Goal: Task Accomplishment & Management: Use online tool/utility

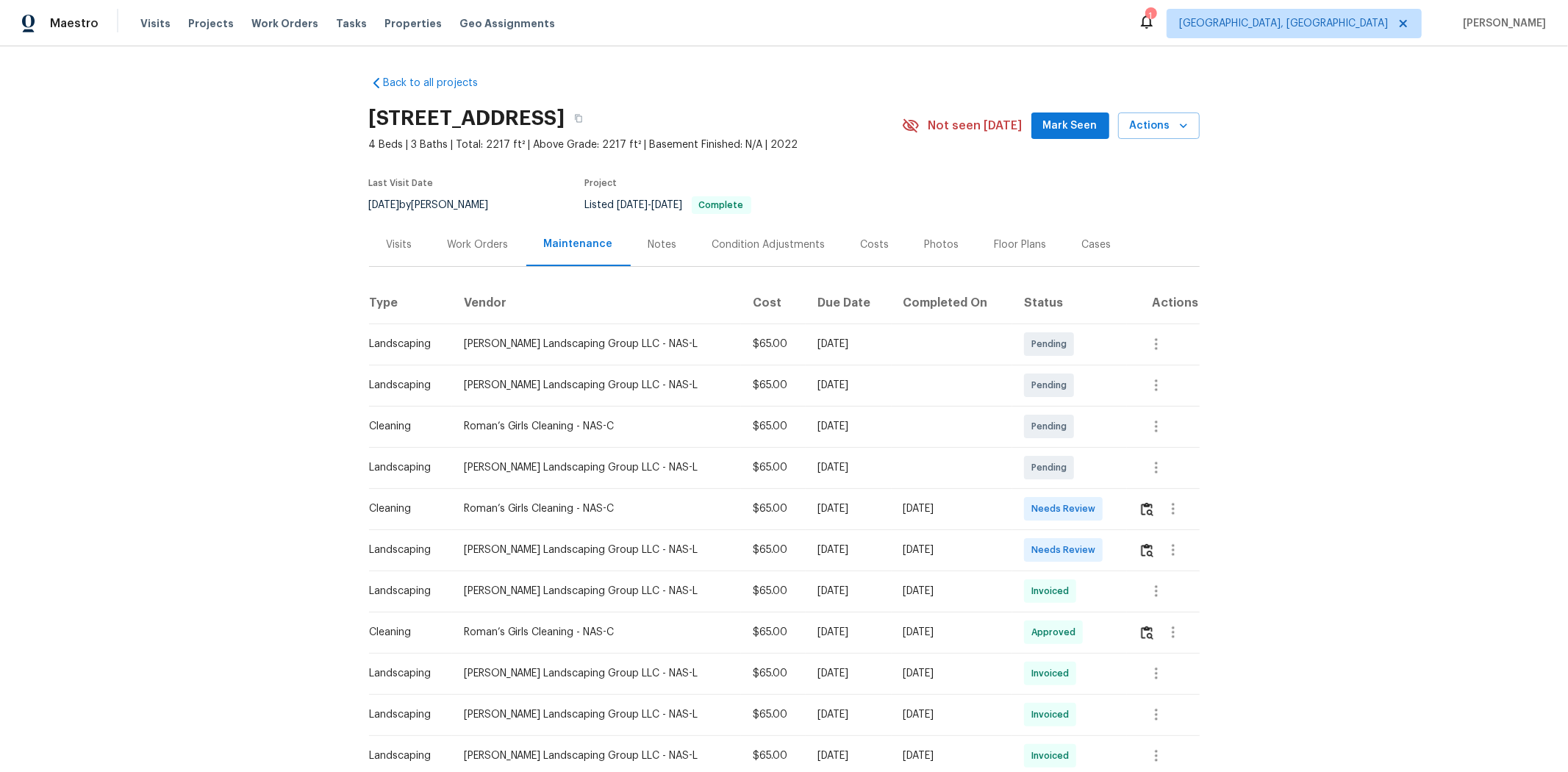
drag, startPoint x: 542, startPoint y: 517, endPoint x: 968, endPoint y: 506, distance: 426.1
click at [843, 493] on tr "Cleaning Roman’s Girls Cleaning - NAS-C $65.00 [DATE] [DATE] Needs Review" at bounding box center [784, 509] width 831 height 41
drag, startPoint x: 968, startPoint y: 509, endPoint x: 1048, endPoint y: 515, distance: 80.2
click at [843, 493] on div "[DATE]" at bounding box center [952, 509] width 98 height 15
click at [843, 493] on td "Needs Review" at bounding box center [1069, 509] width 115 height 41
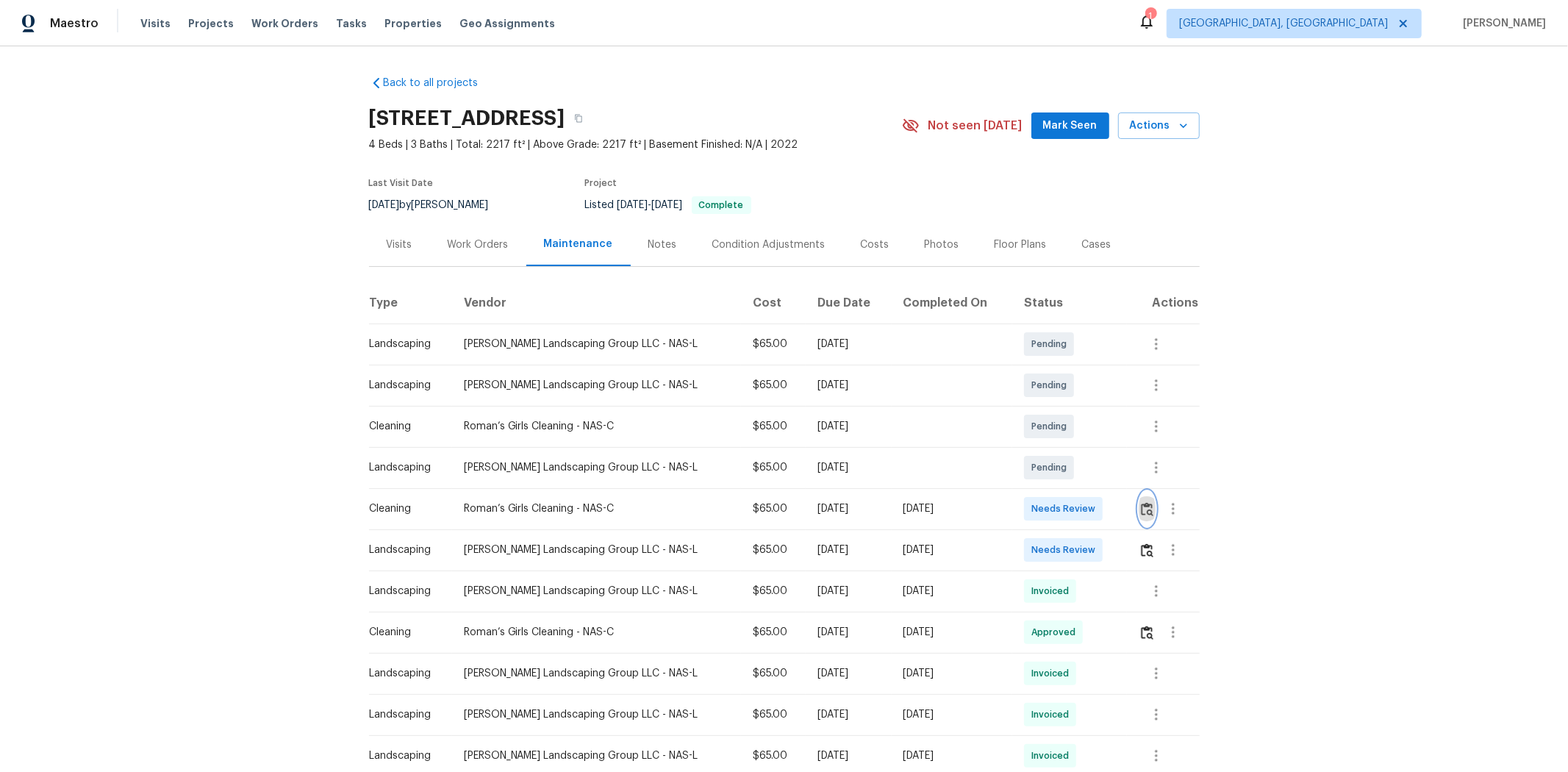
click at [843, 493] on img "button" at bounding box center [1147, 509] width 13 height 14
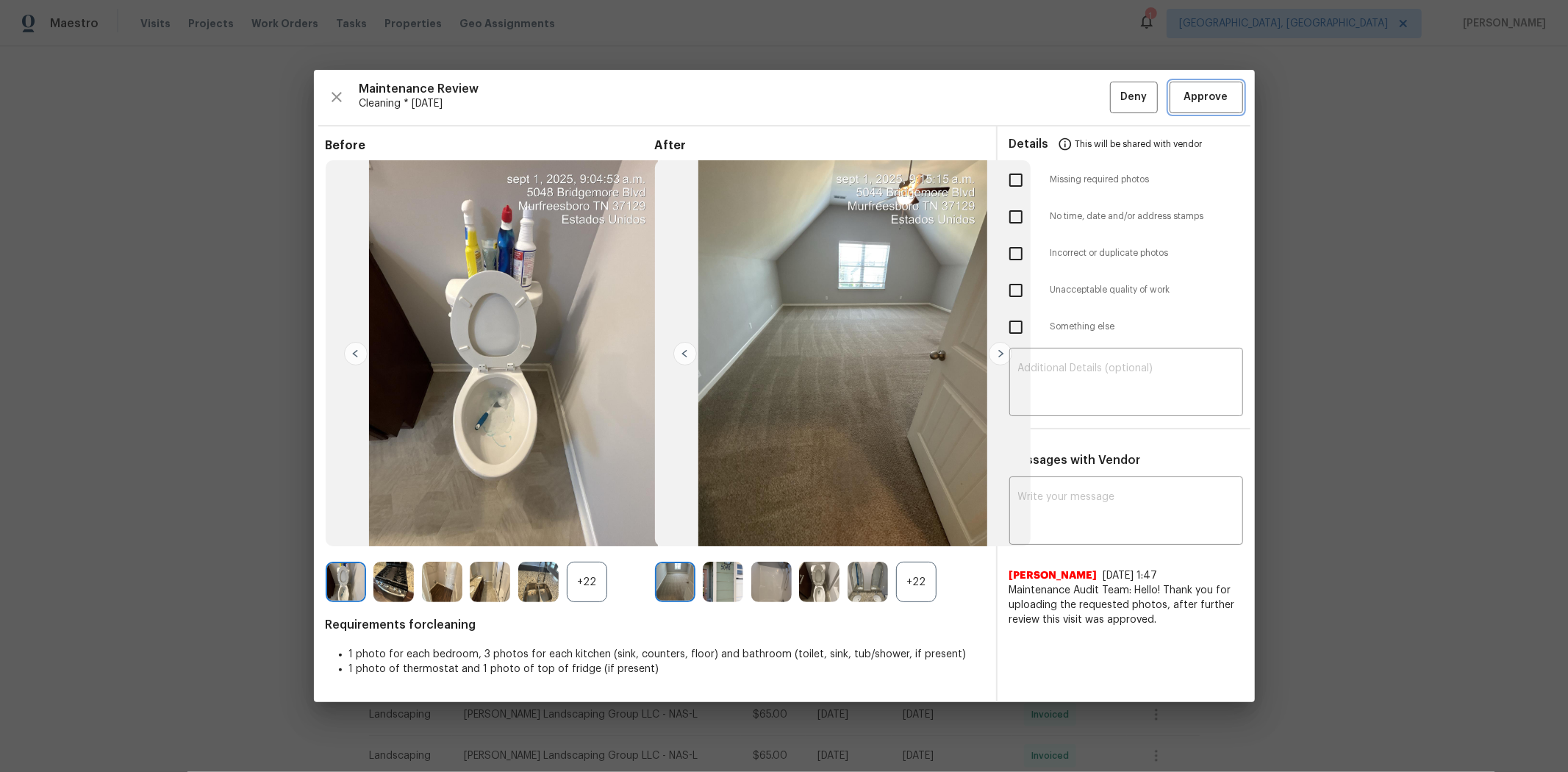
click at [843, 101] on span "Approve" at bounding box center [1206, 98] width 44 height 19
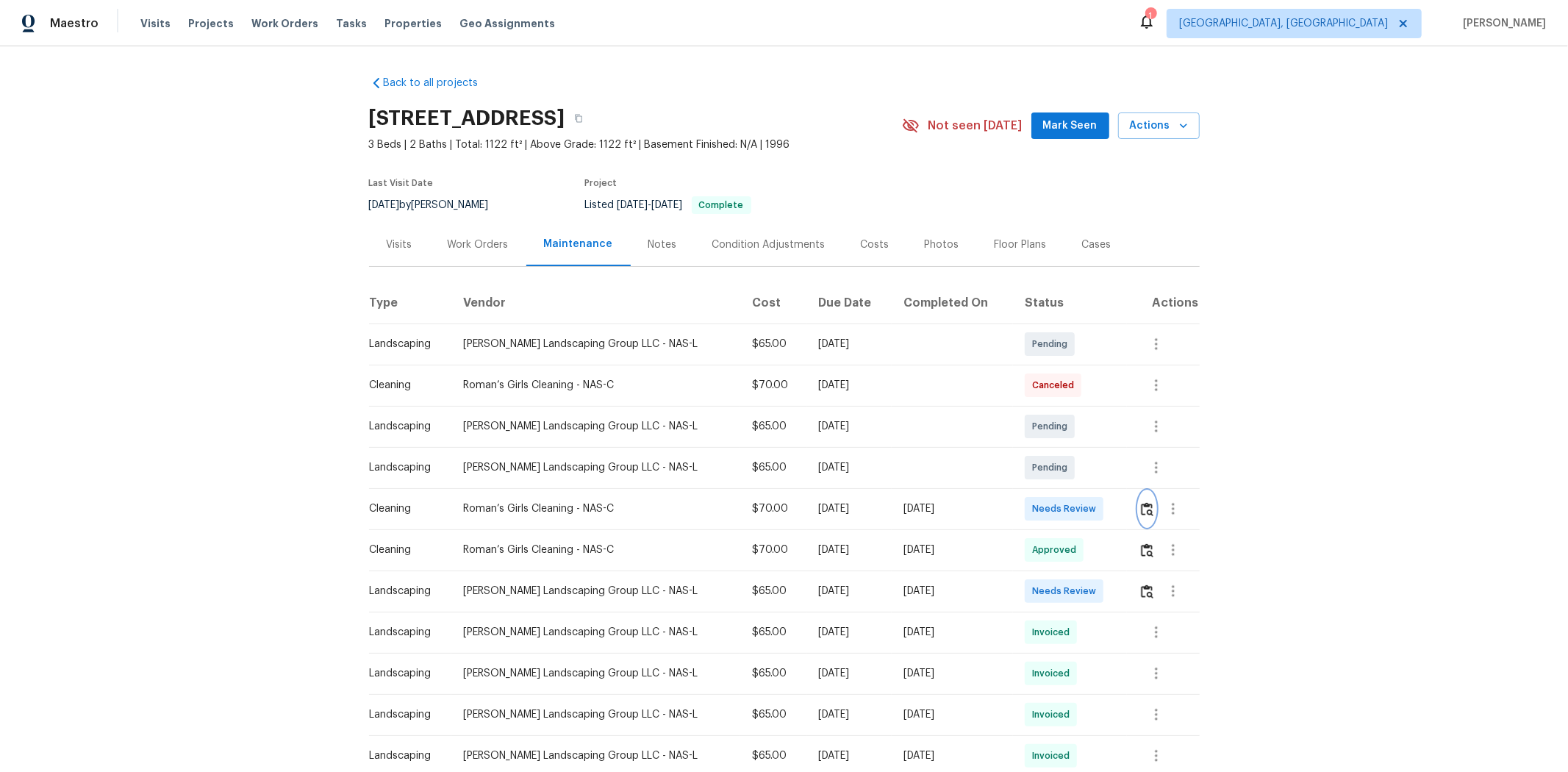
click at [1115, 505] on img "button" at bounding box center [1147, 509] width 13 height 14
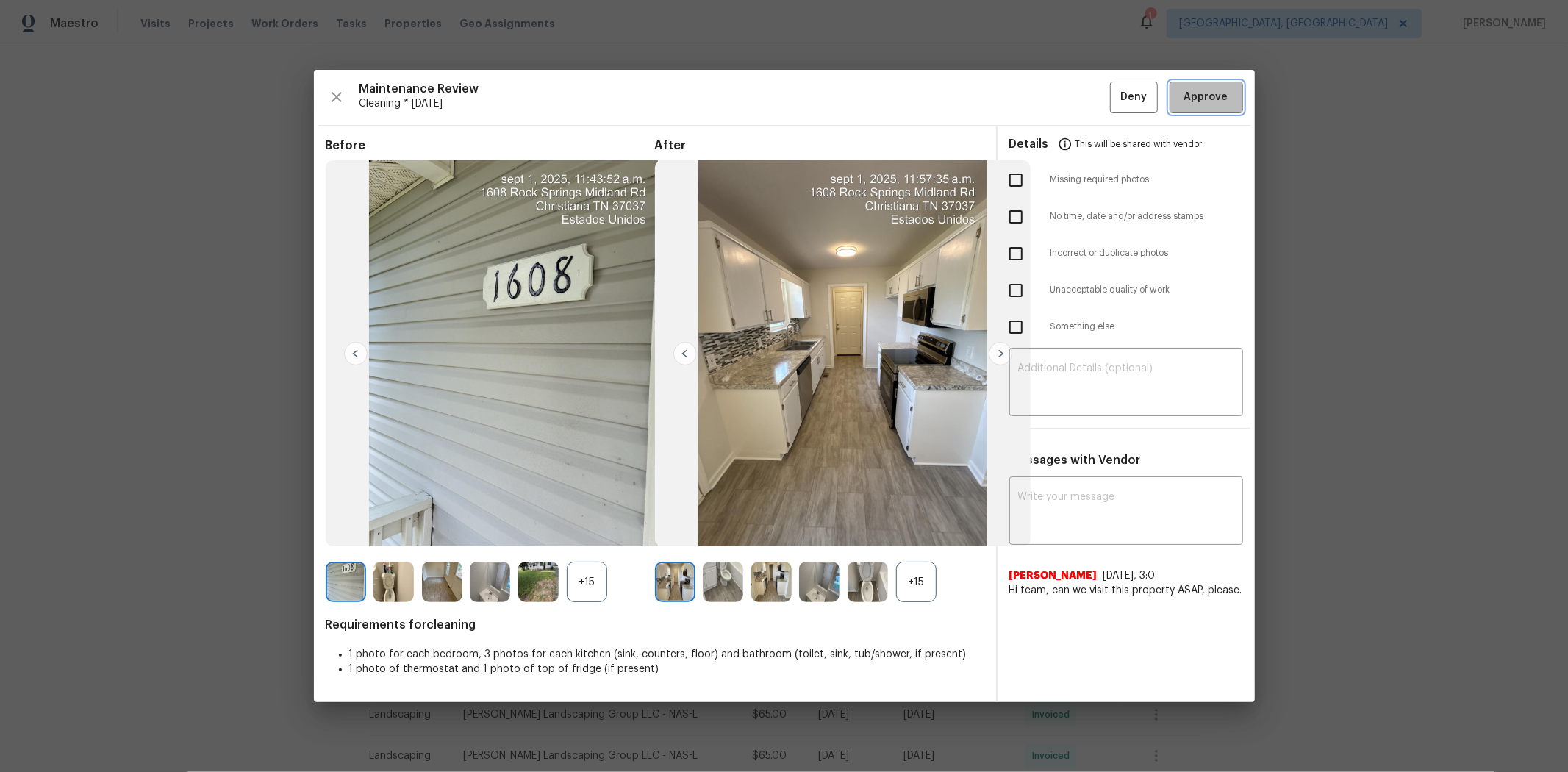
click at [1115, 108] on button "Approve" at bounding box center [1207, 97] width 73 height 31
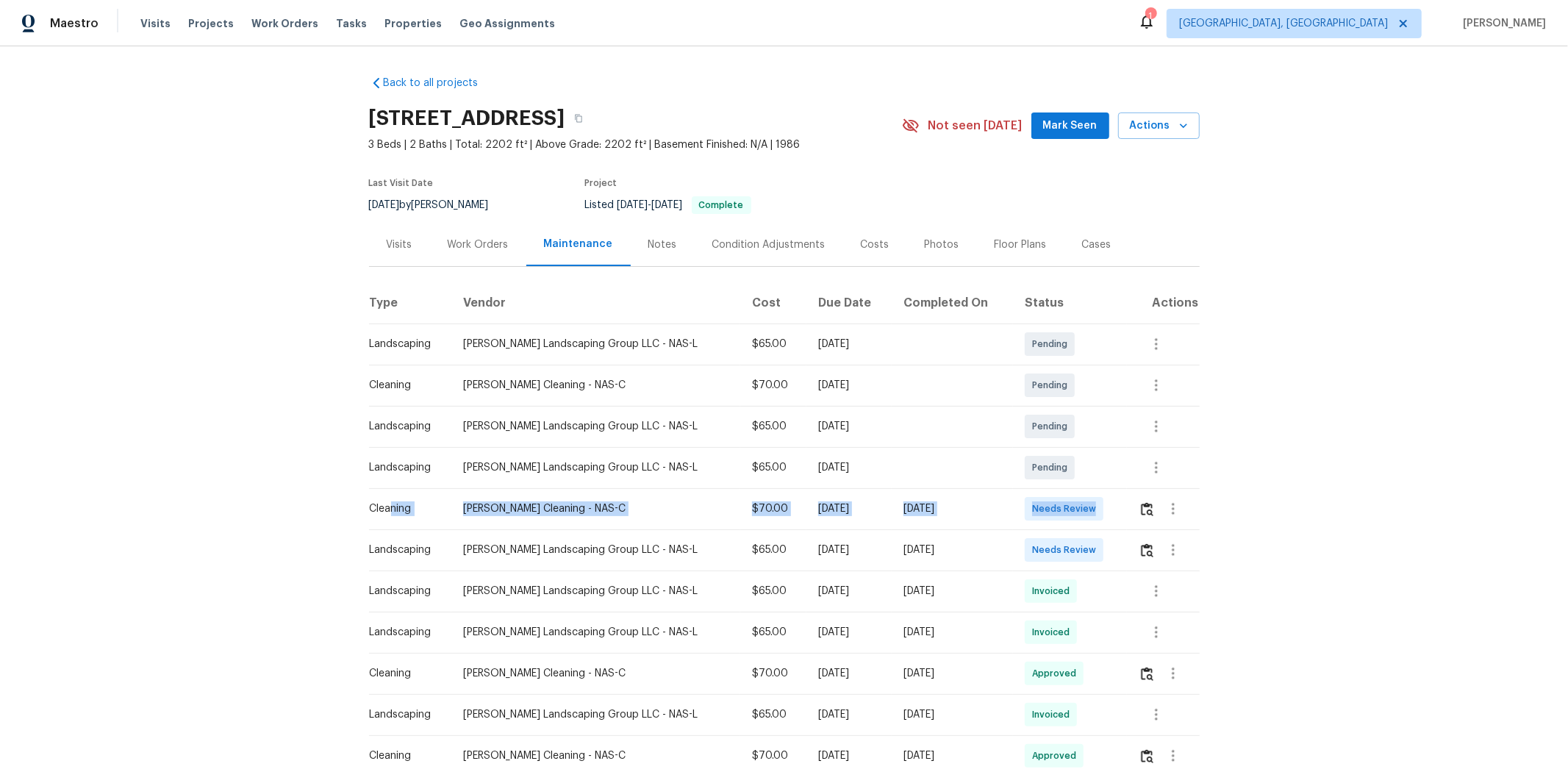
drag, startPoint x: 898, startPoint y: 522, endPoint x: 1067, endPoint y: 527, distance: 169.1
click at [1067, 516] on tr "Cleaning Soledad Cleaning - NAS-C $70.00 Tue, Sep 02 2025 Sun, Sep 07 2025 Need…" at bounding box center [784, 509] width 831 height 41
click at [1115, 511] on img "button" at bounding box center [1147, 509] width 13 height 14
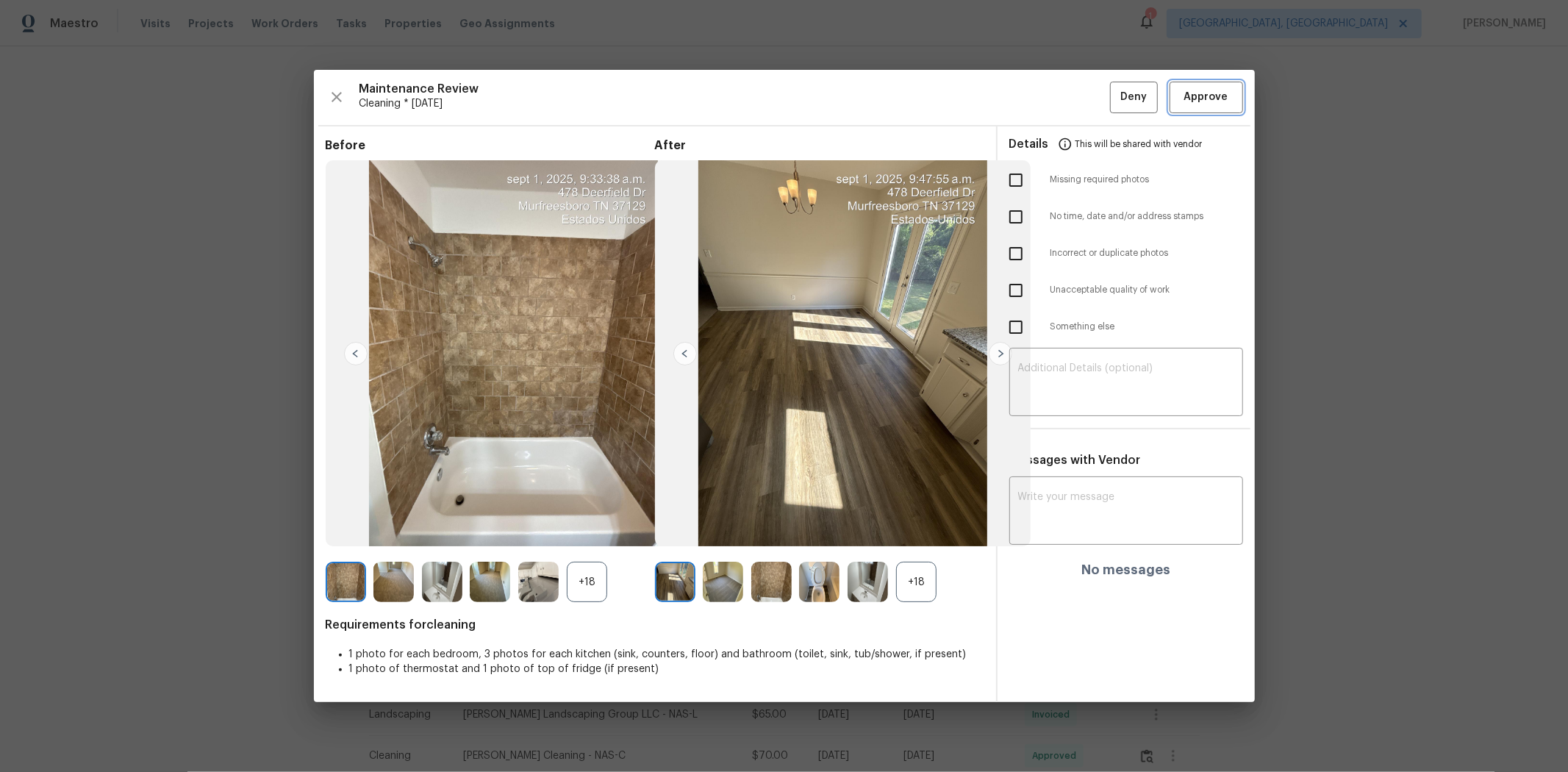
click at [1115, 107] on button "Approve" at bounding box center [1207, 97] width 73 height 31
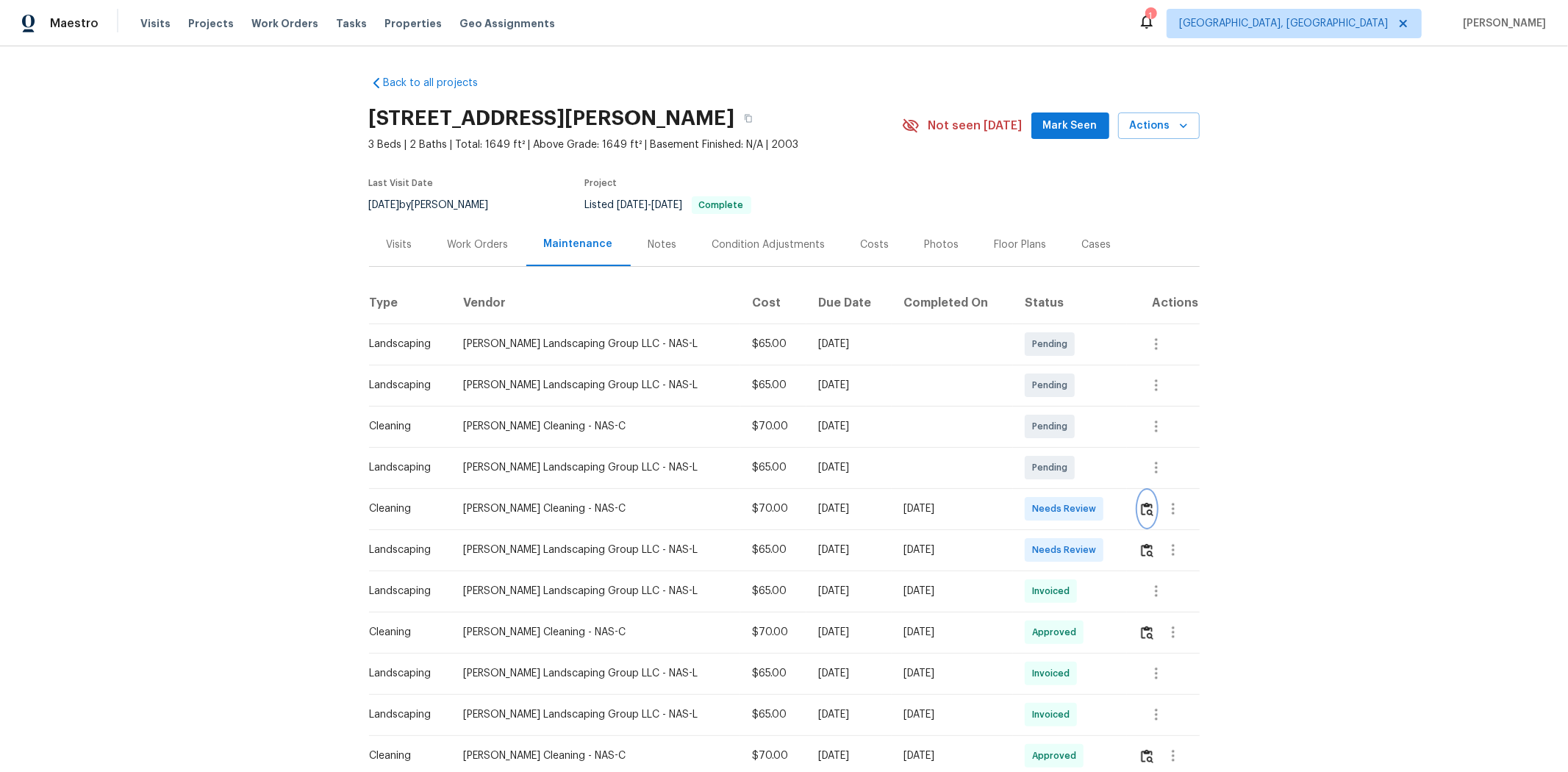
click at [1115, 514] on button "button" at bounding box center [1147, 508] width 17 height 35
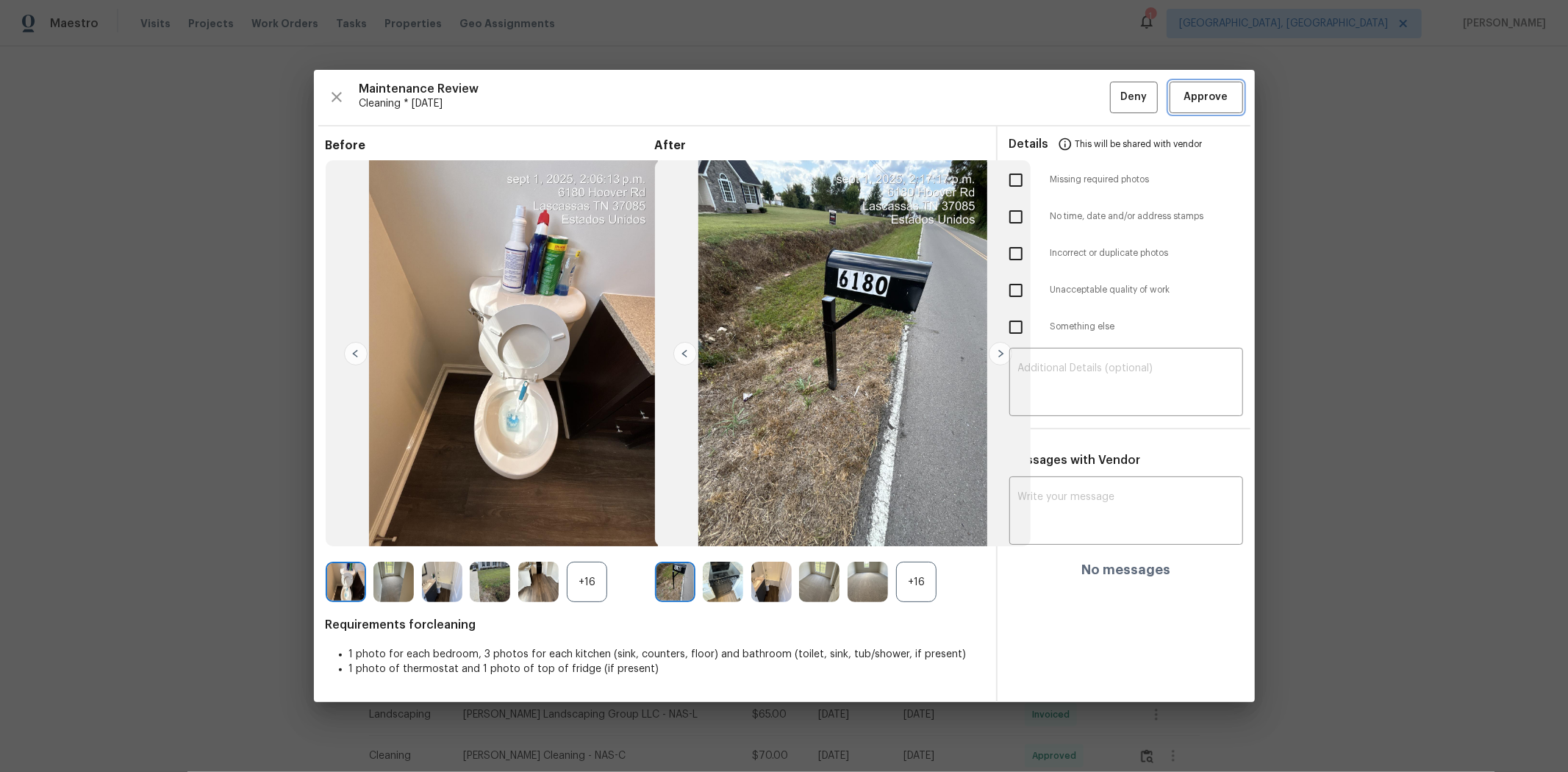
click at [1115, 106] on button "Approve" at bounding box center [1207, 97] width 73 height 31
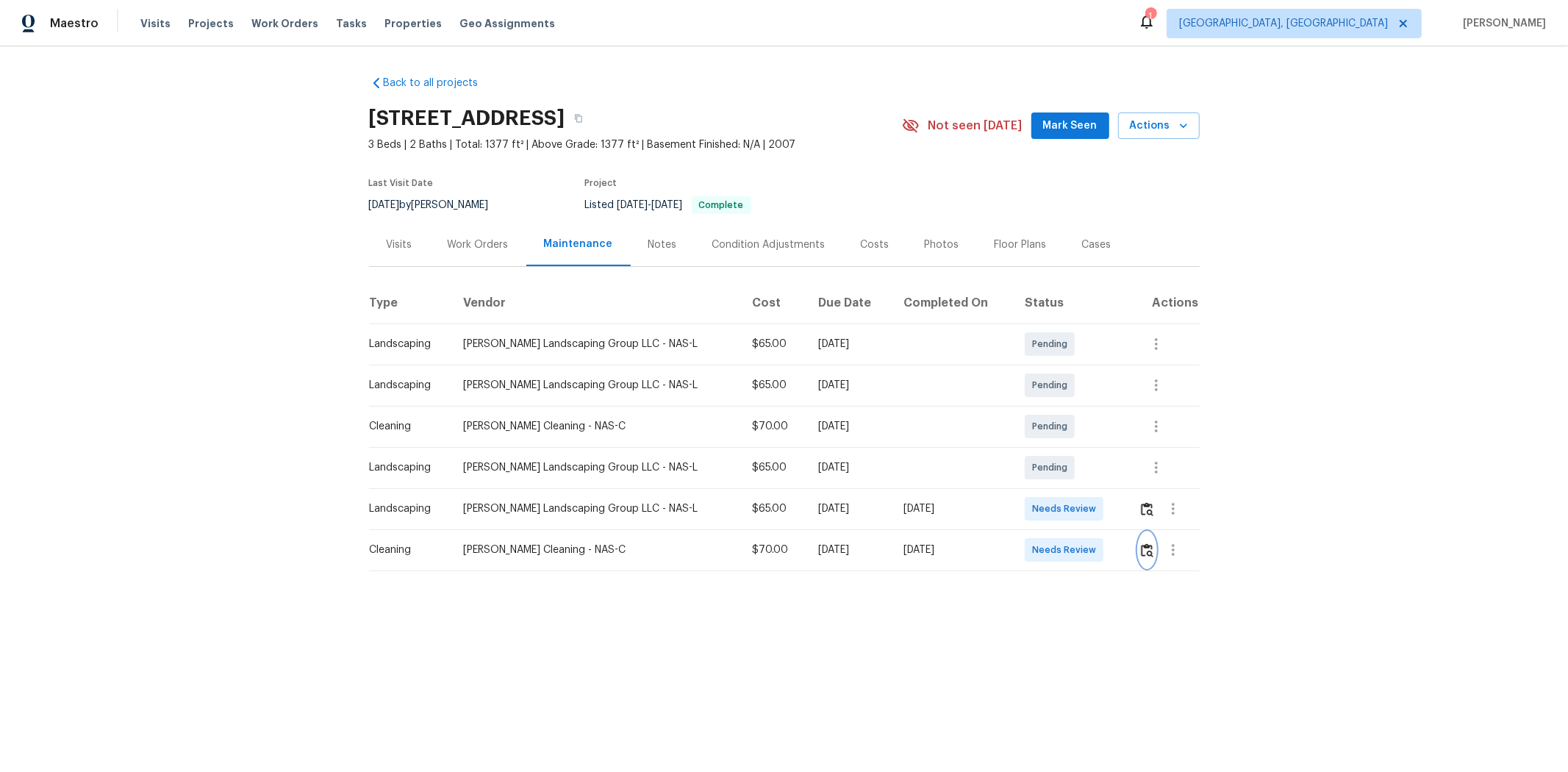
click at [1115, 516] on img "button" at bounding box center [1147, 550] width 13 height 14
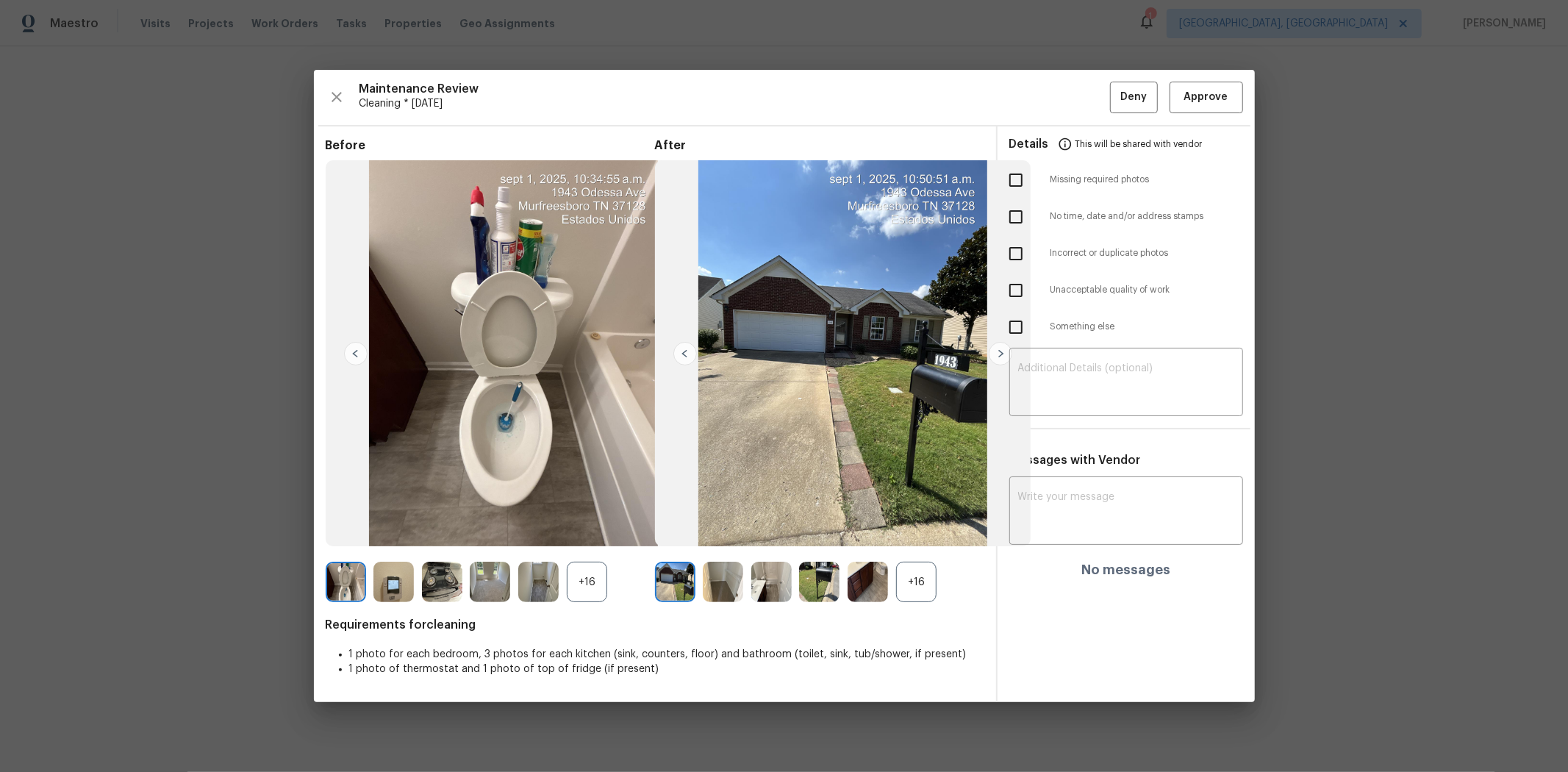
click at [1013, 289] on input "checkbox" at bounding box center [1016, 291] width 31 height 31
checkbox input "true"
click at [1072, 387] on textarea at bounding box center [1126, 384] width 217 height 41
paste textarea "Maintenance Audit Team: Hello! Unfortunately, this cleaning visit completed on …"
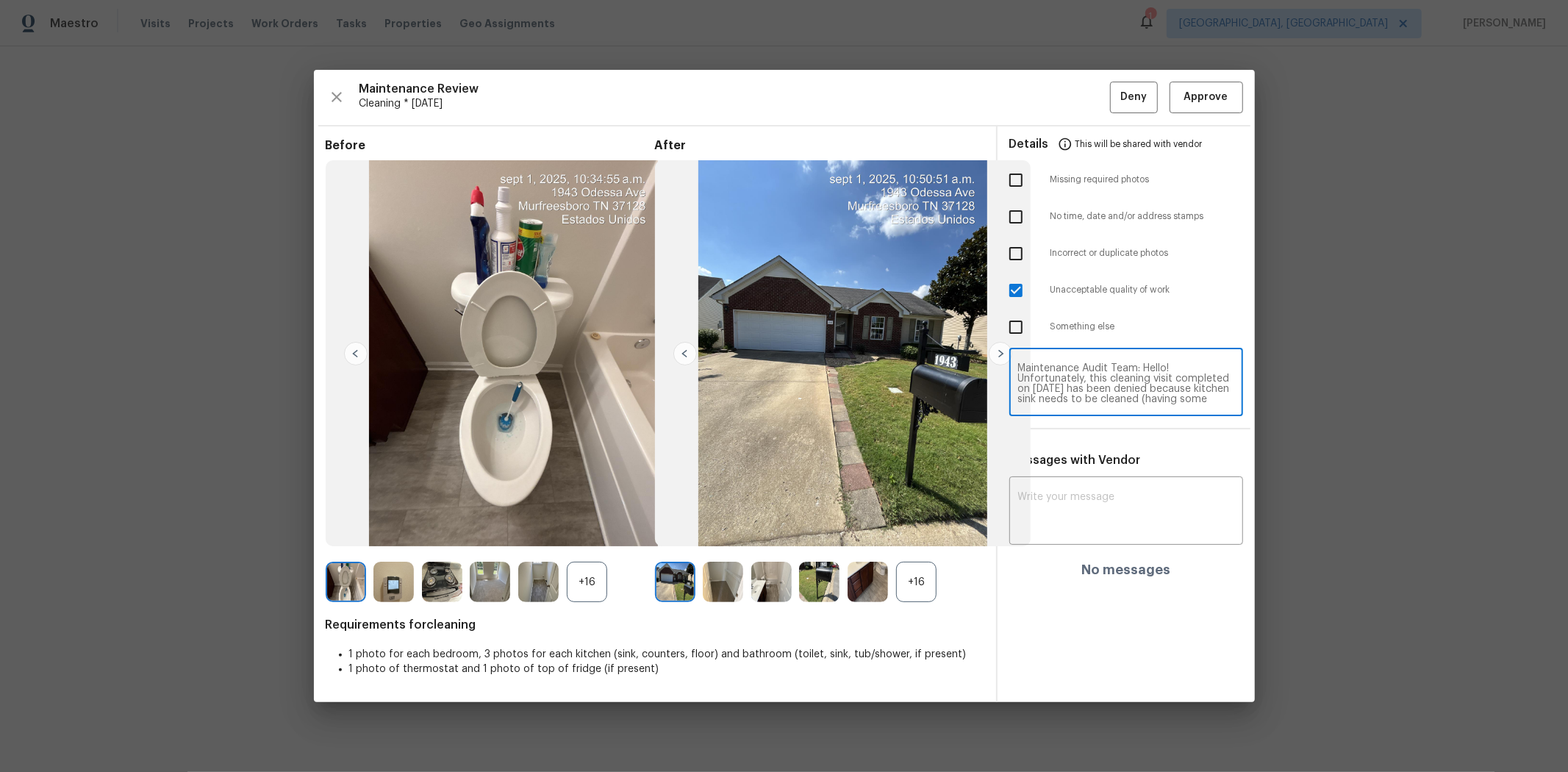
click at [1105, 365] on textarea "Maintenance Audit Team: Hello! Unfortunately, this cleaning visit completed on …" at bounding box center [1126, 384] width 217 height 41
type textarea "Maintenance Audit Team: Hello! Unfortunately, this cleaning visit completed on …"
click at [1083, 509] on textarea at bounding box center [1126, 512] width 217 height 41
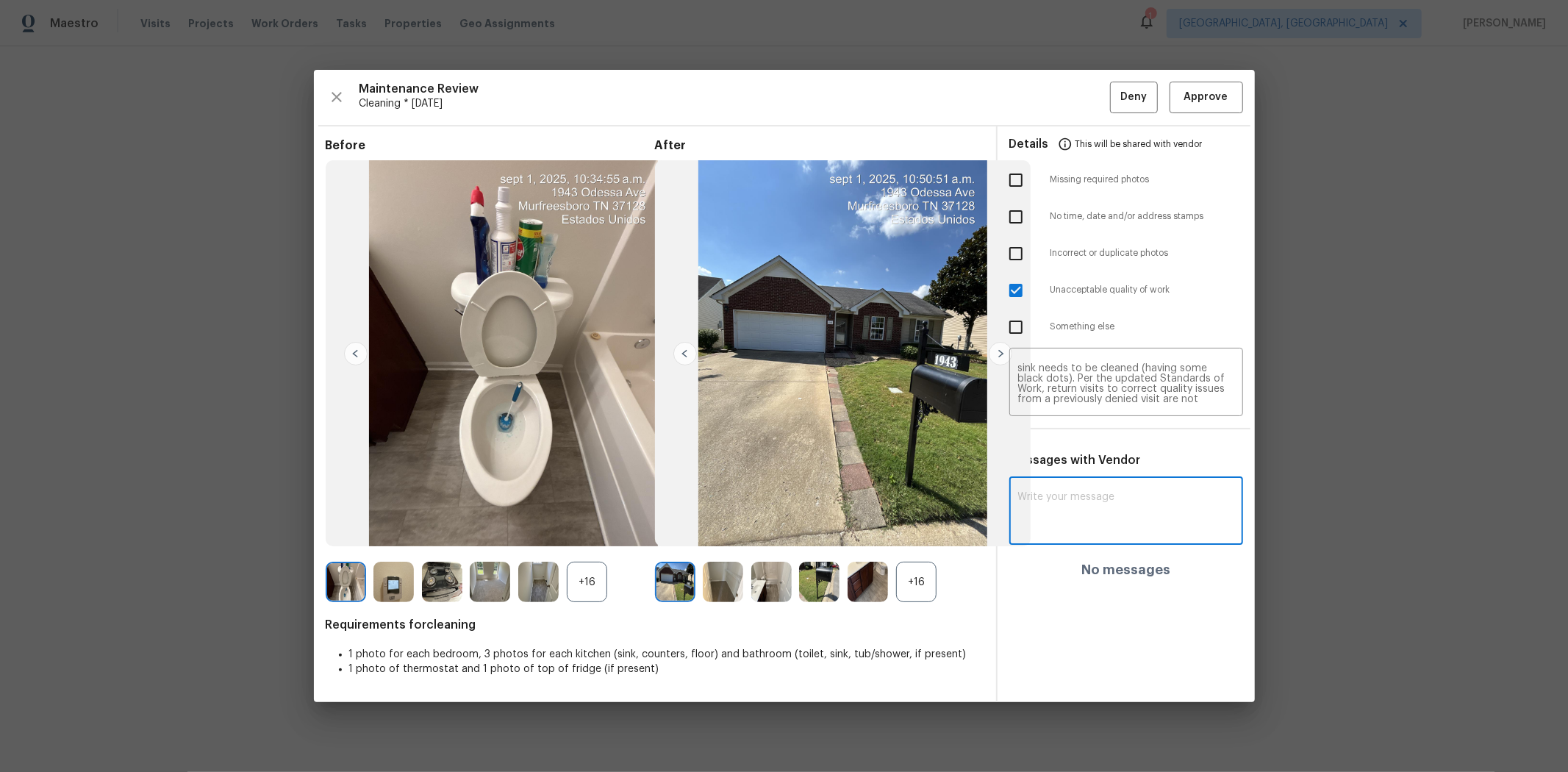
paste textarea "Maintenance Audit Team: Hello! Unfortunately, this cleaning visit completed on …"
type textarea "Maintenance Audit Team: Hello! Unfortunately, this cleaning visit completed on …"
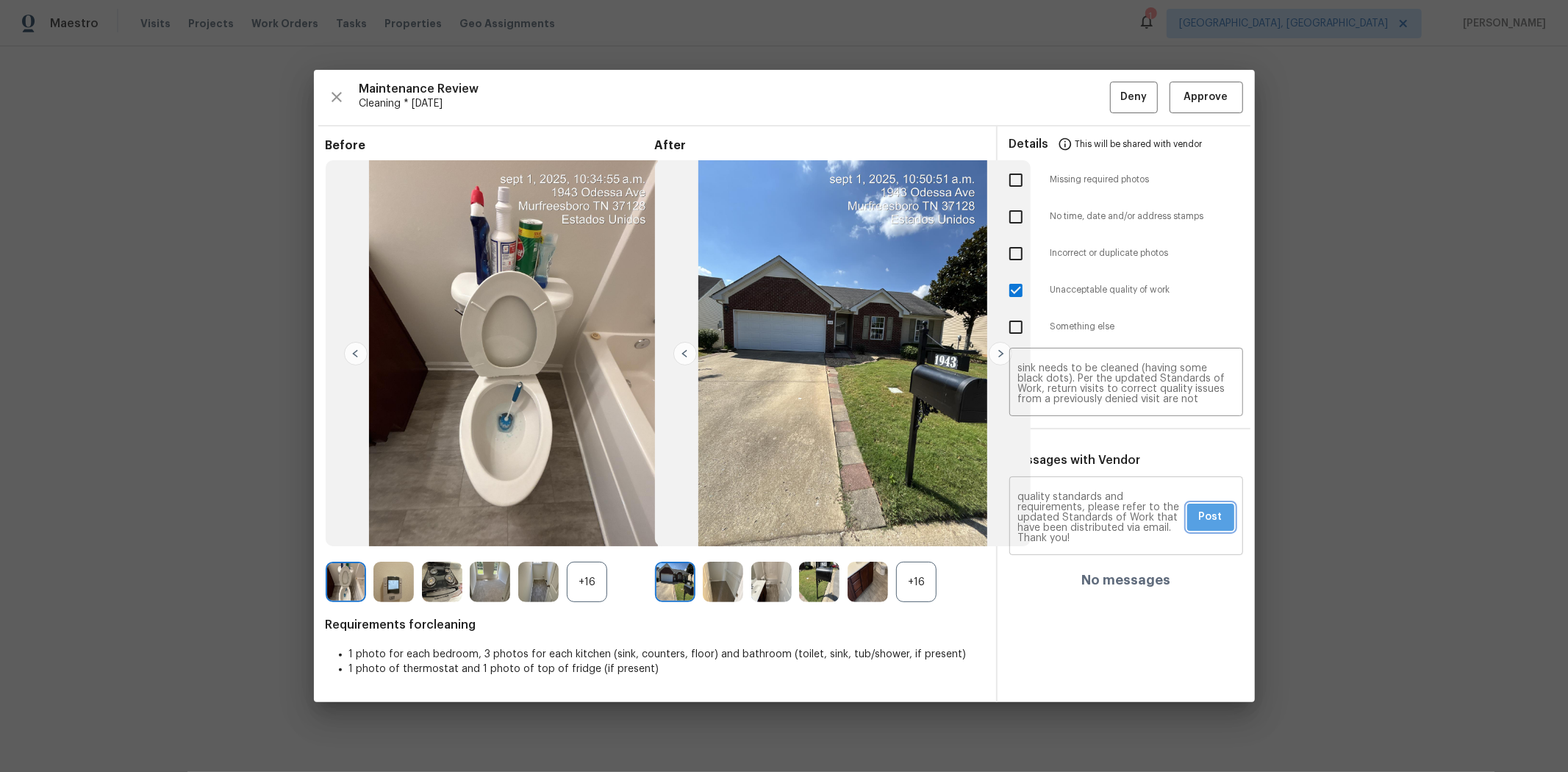
click at [1115, 516] on span "Post" at bounding box center [1211, 517] width 23 height 19
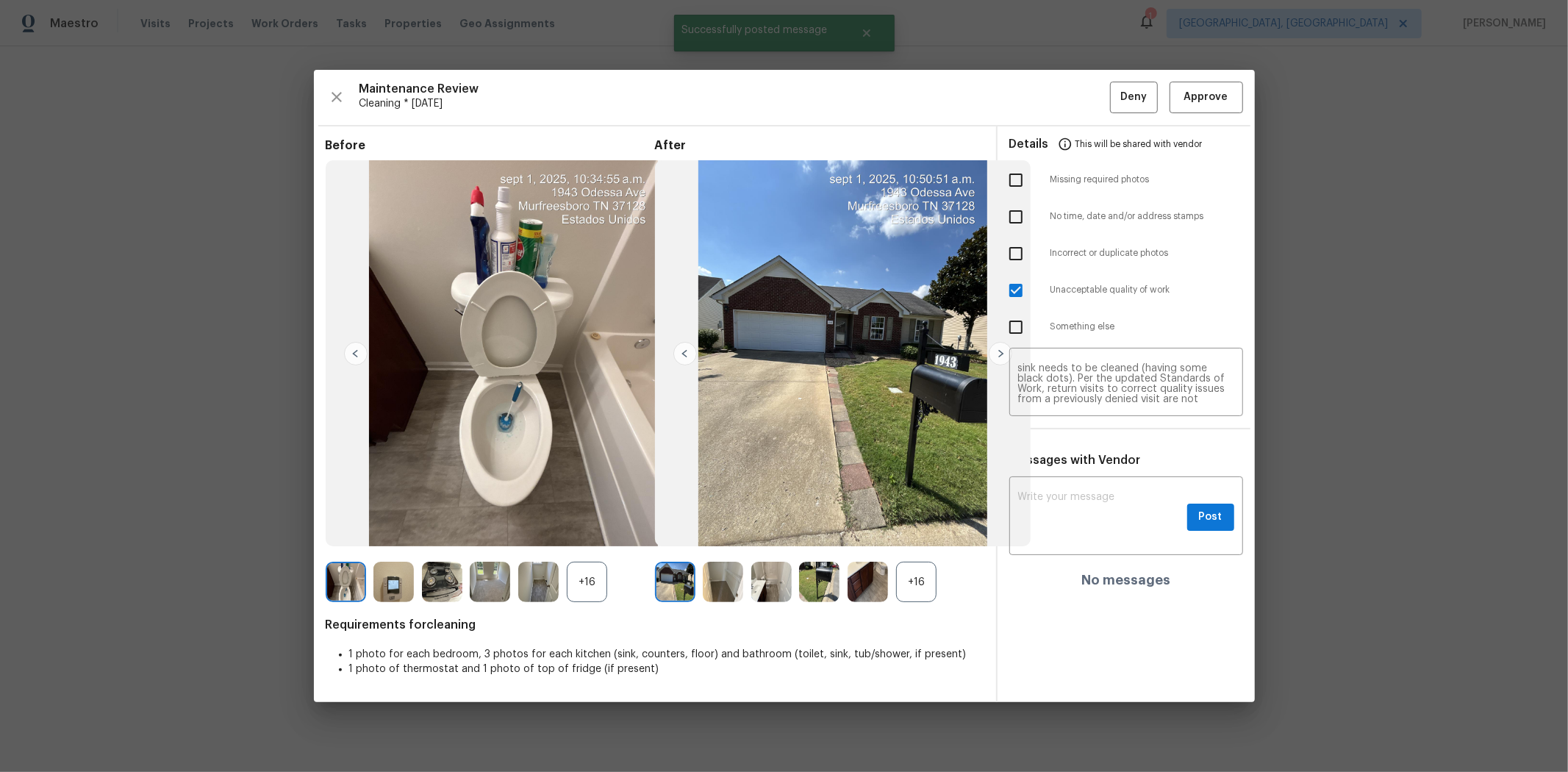
scroll to position [0, 0]
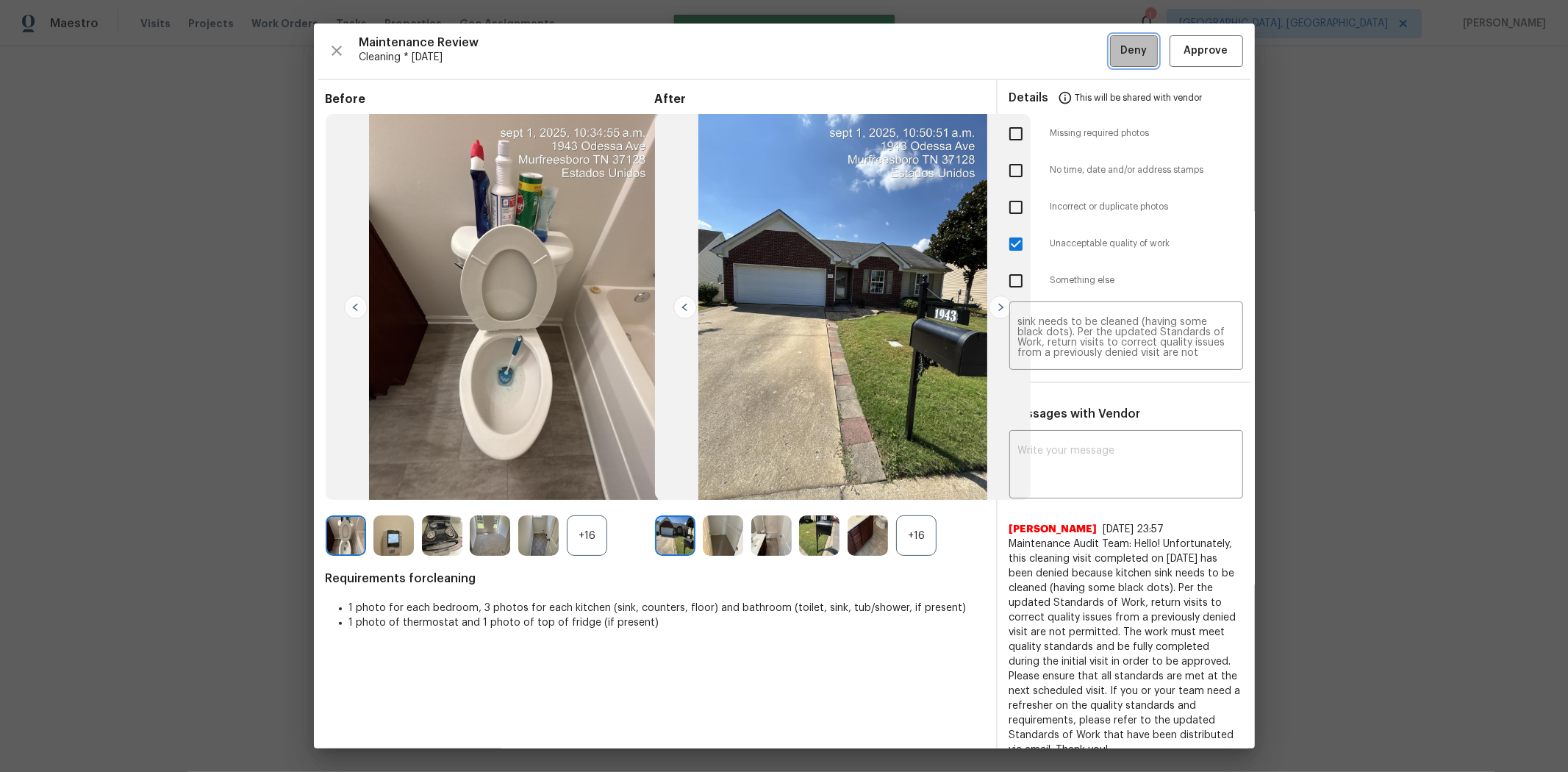
click at [1115, 52] on span "Deny" at bounding box center [1134, 52] width 27 height 19
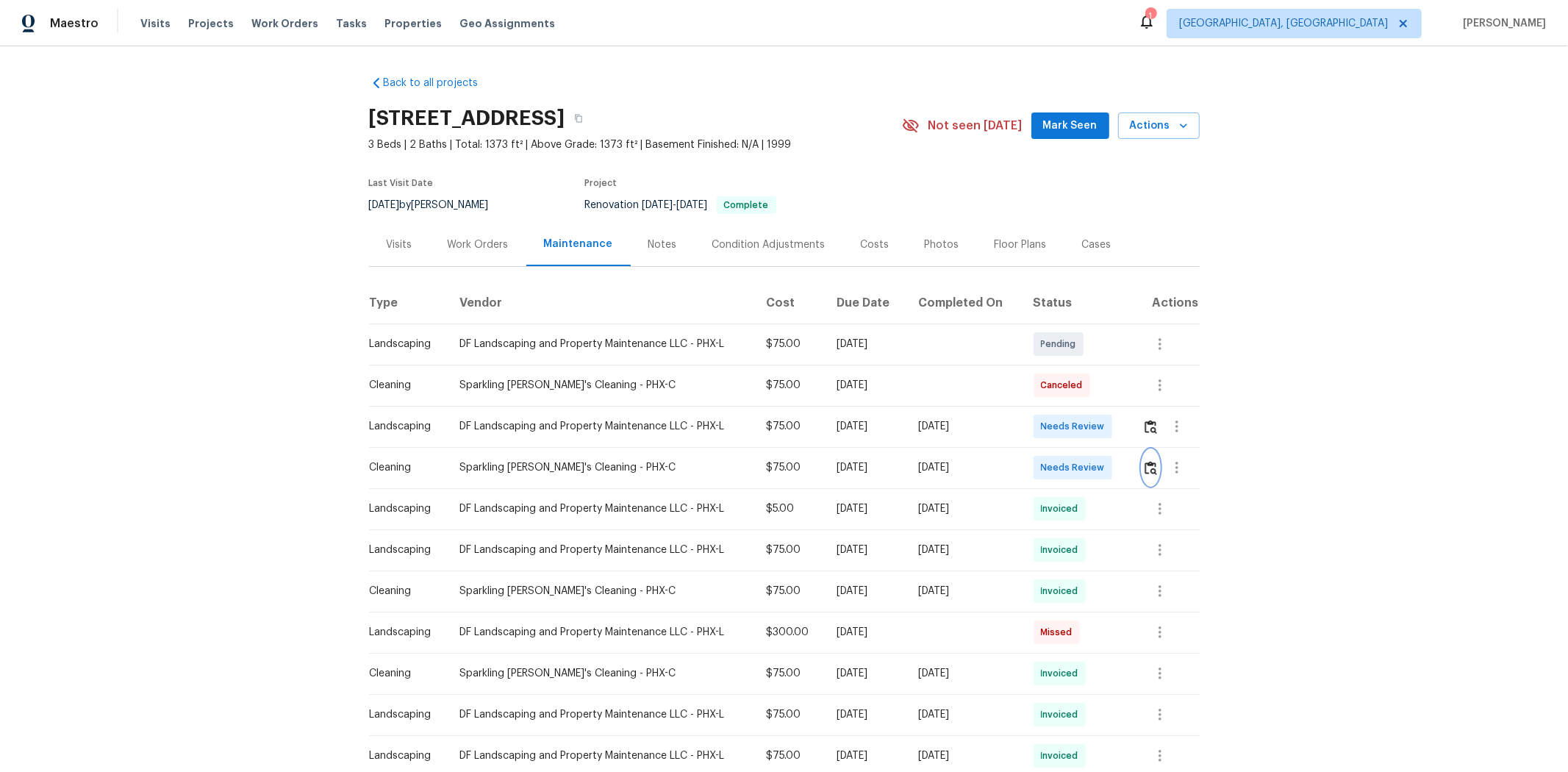
click at [843, 474] on img "button" at bounding box center [1151, 468] width 13 height 14
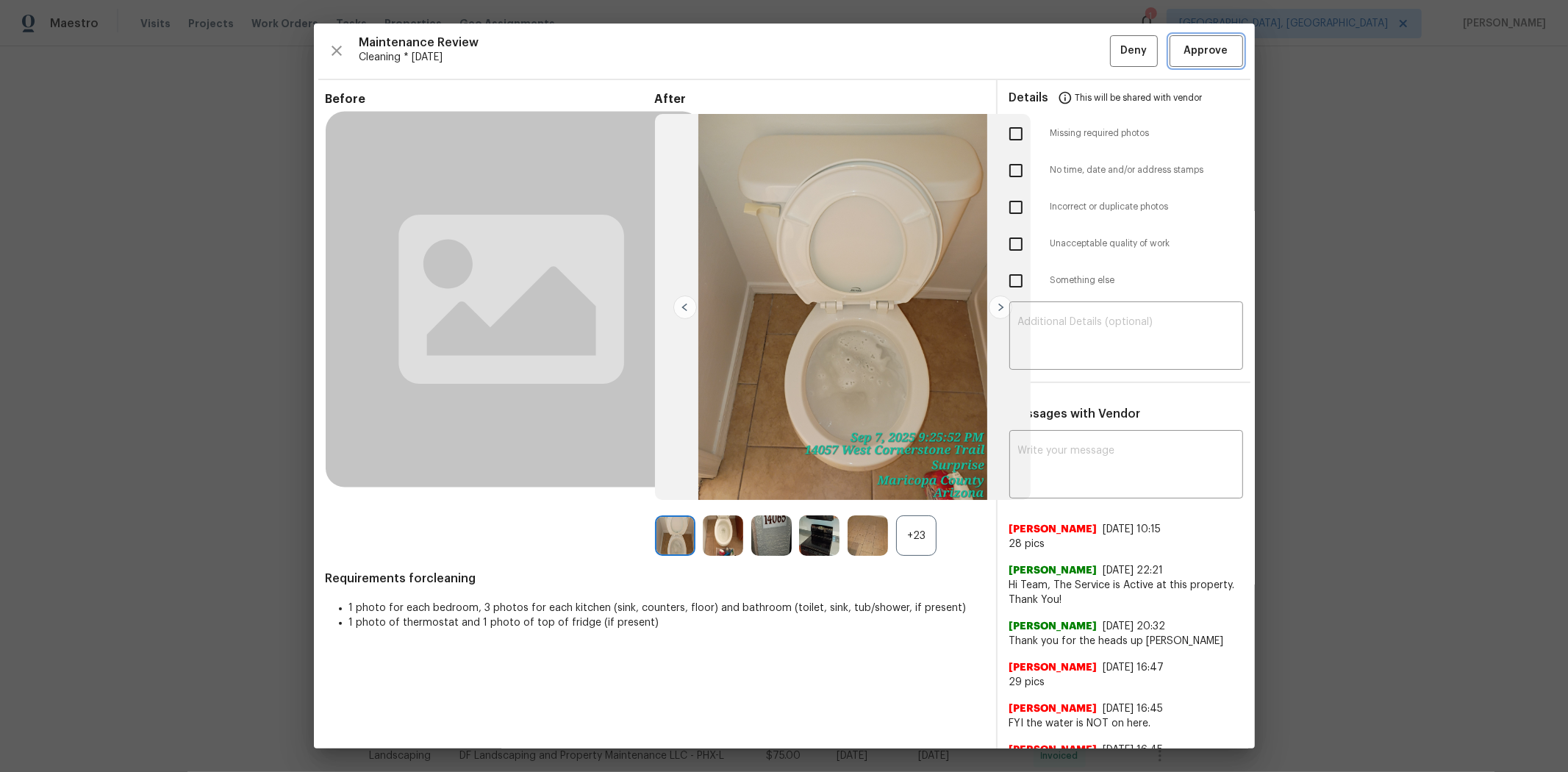
click at [843, 59] on span "Approve" at bounding box center [1206, 52] width 44 height 19
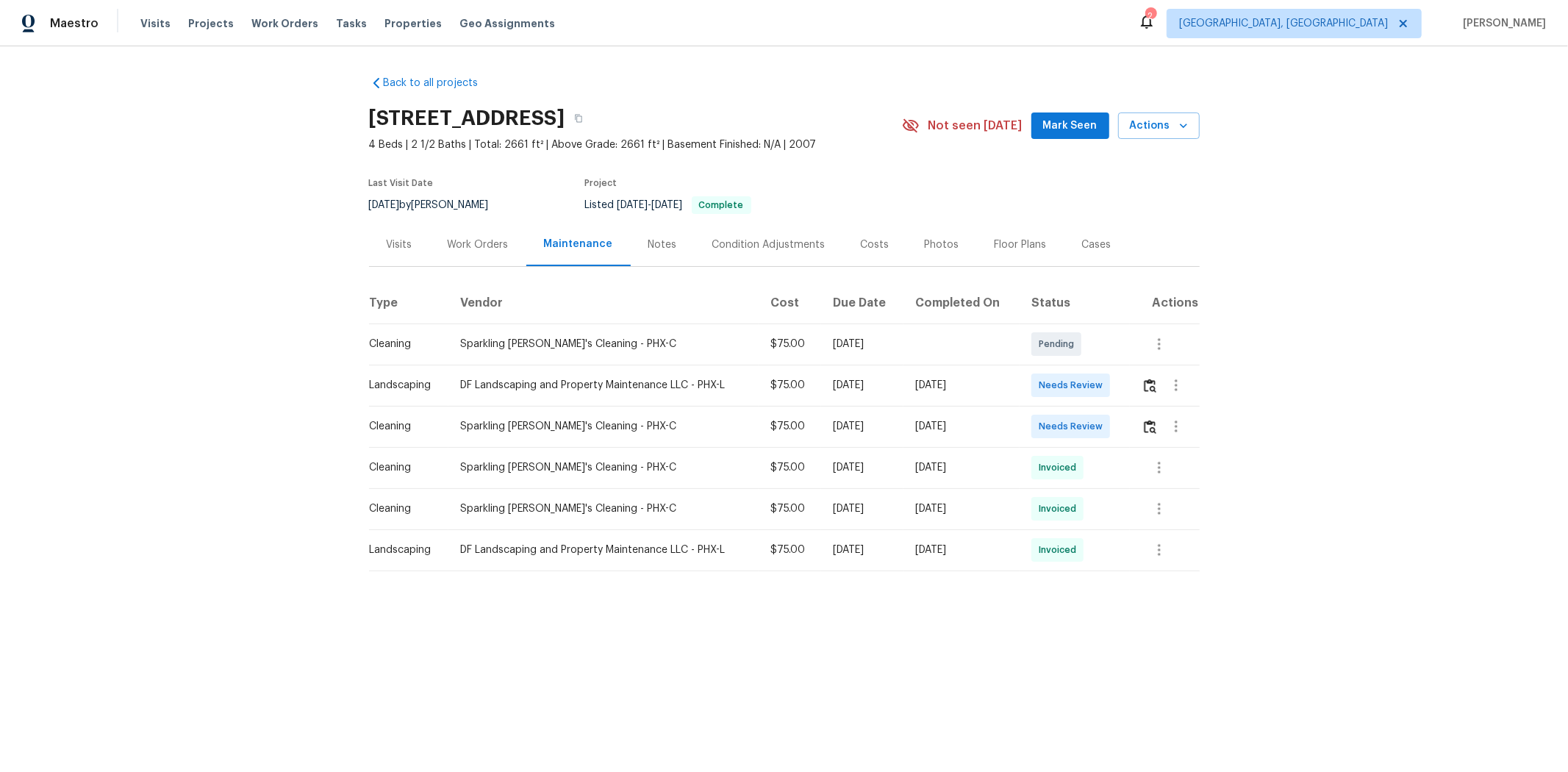
drag, startPoint x: 403, startPoint y: 434, endPoint x: 757, endPoint y: 439, distance: 354.0
click at [961, 427] on tr "Cleaning Sparkling [PERSON_NAME]'s Cleaning - PHX-C $75.00 [DATE] [DATE] Needs …" at bounding box center [784, 426] width 831 height 41
click at [539, 474] on div "Sparkling [PERSON_NAME]'s Cleaning - PHX-C" at bounding box center [603, 467] width 287 height 15
drag, startPoint x: 731, startPoint y: 427, endPoint x: 1094, endPoint y: 427, distance: 363.0
click at [1083, 427] on tr "Cleaning Sparkling [PERSON_NAME]'s Cleaning - PHX-C $75.00 [DATE] [DATE] Needs …" at bounding box center [784, 426] width 831 height 41
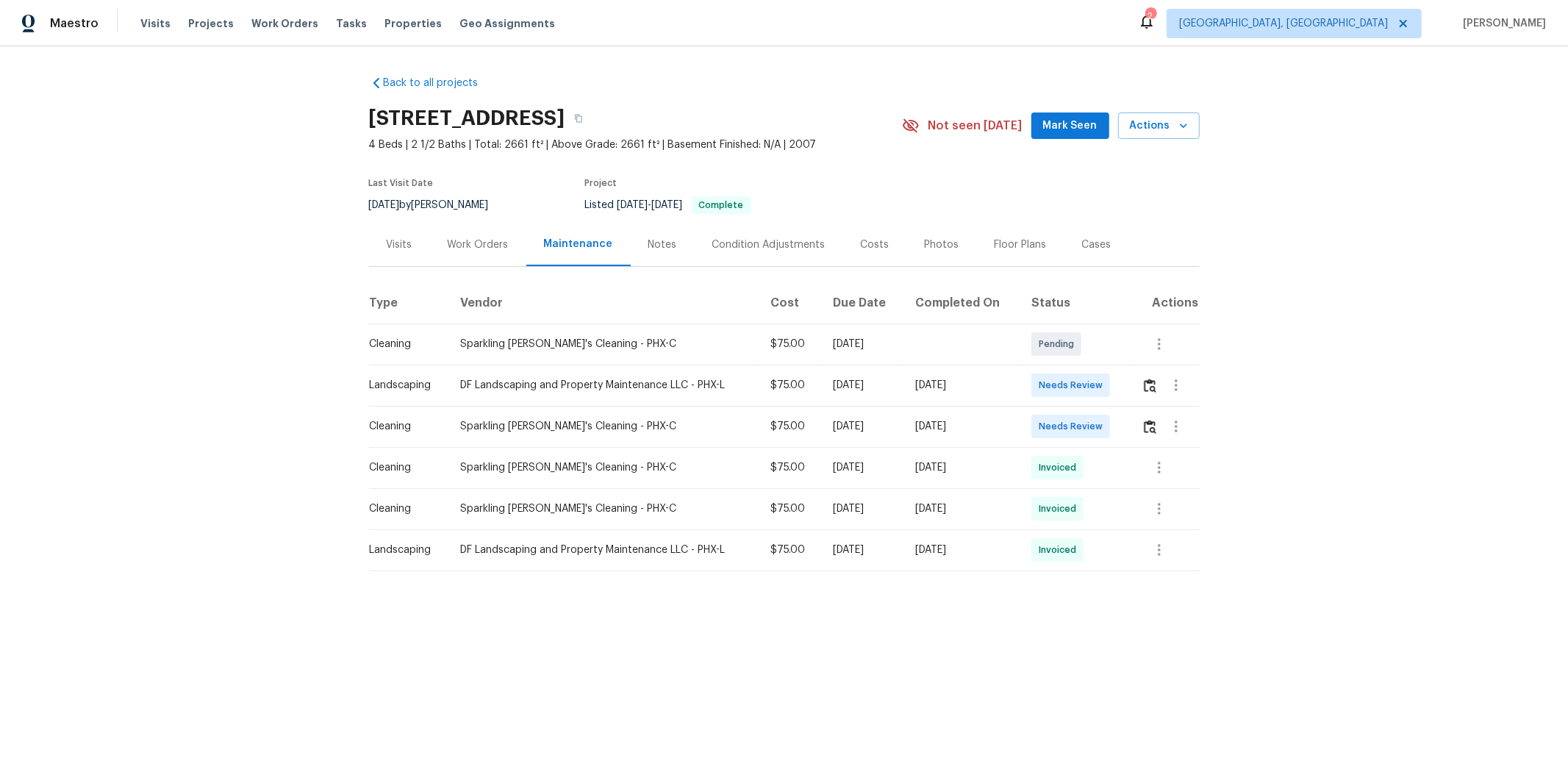
click at [1094, 427] on span "Needs Review" at bounding box center [1073, 426] width 70 height 15
click at [1115, 420] on img "button" at bounding box center [1151, 427] width 13 height 14
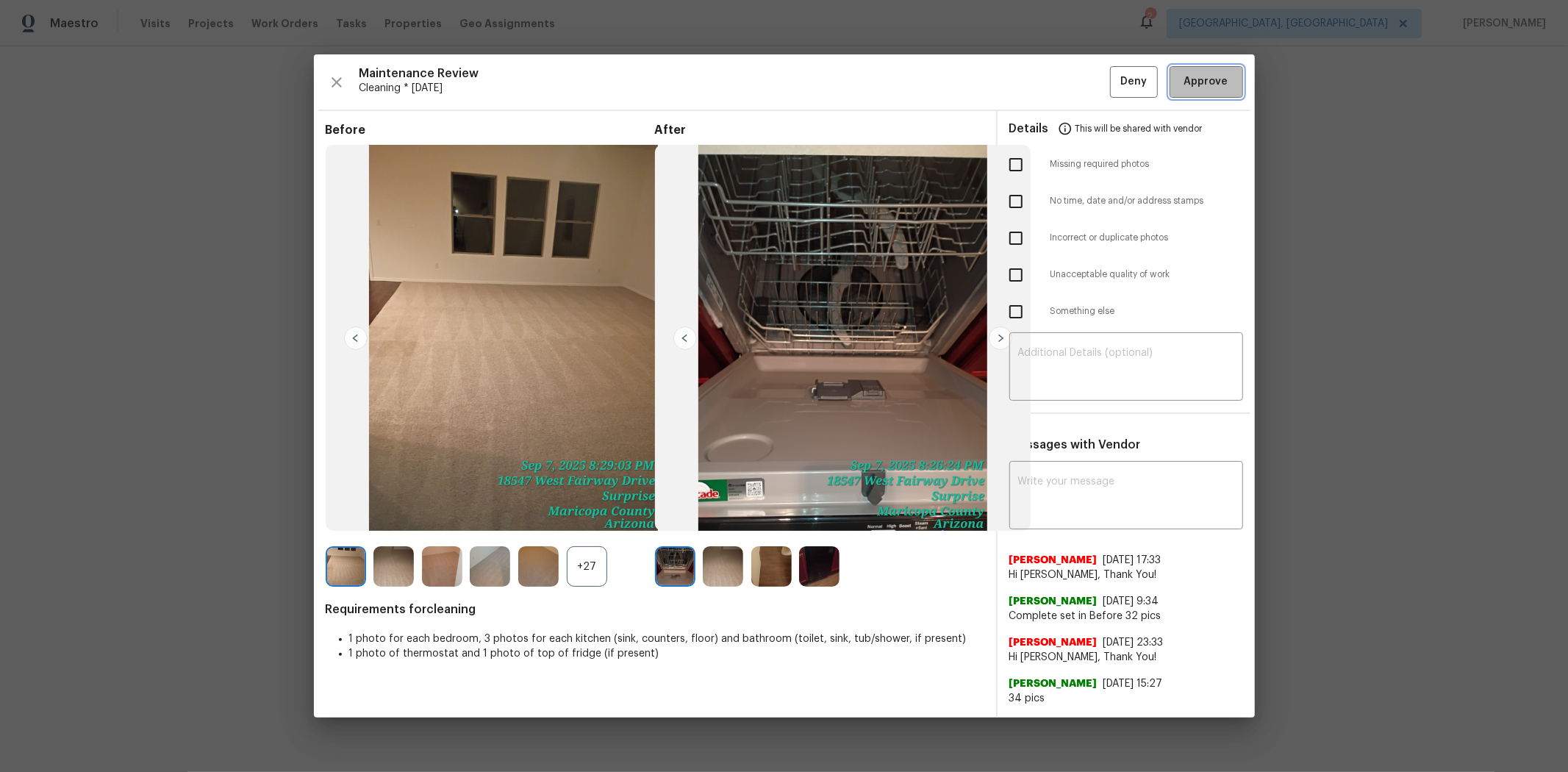
click at [1115, 77] on span "Approve" at bounding box center [1207, 82] width 50 height 19
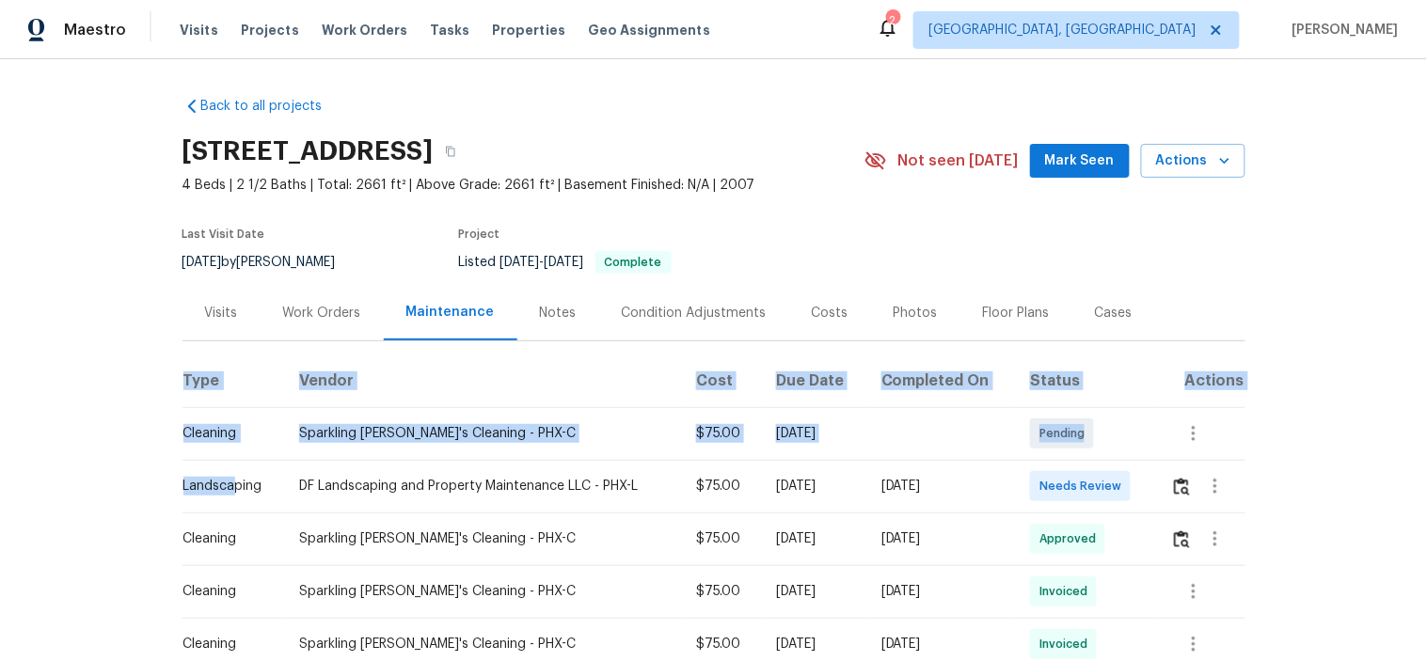
drag, startPoint x: 652, startPoint y: 496, endPoint x: 1337, endPoint y: 496, distance: 684.8
click at [1337, 496] on div "Back to all projects [STREET_ADDRESS] 4 Beds | 2 1/2 Baths | Total: 2661 ft² | …" at bounding box center [713, 360] width 1427 height 602
